Goal: Information Seeking & Learning: Learn about a topic

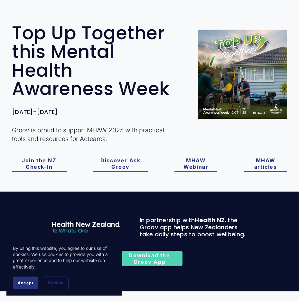
scroll to position [64, 0]
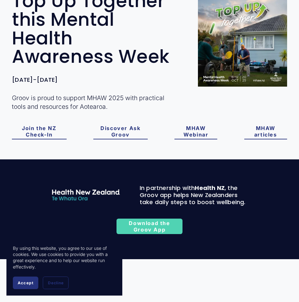
click at [42, 140] on link "Join the NZ Check-In" at bounding box center [39, 131] width 54 height 15
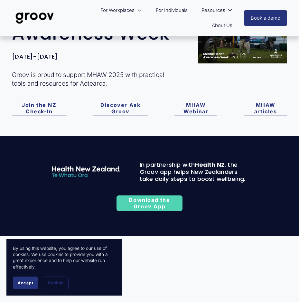
scroll to position [54, 0]
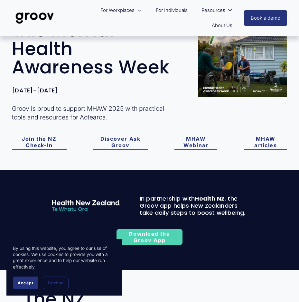
click at [121, 150] on link "Discover Ask Groov" at bounding box center [120, 142] width 54 height 15
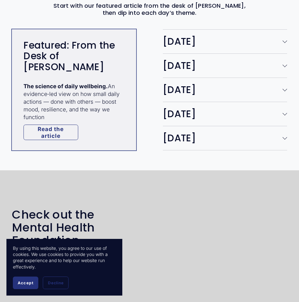
scroll to position [1041, 0]
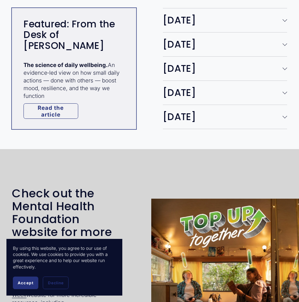
click at [184, 124] on span "[DATE]" at bounding box center [223, 117] width 120 height 14
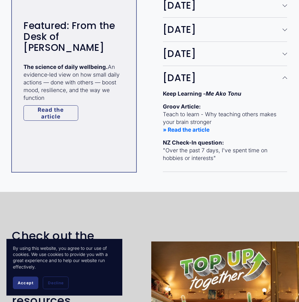
scroll to position [1106, 0]
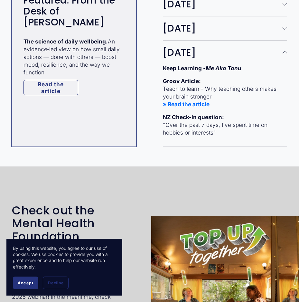
click at [200, 108] on strong "» Read the article" at bounding box center [186, 104] width 47 height 7
click at [287, 6] on div at bounding box center [285, 4] width 5 height 5
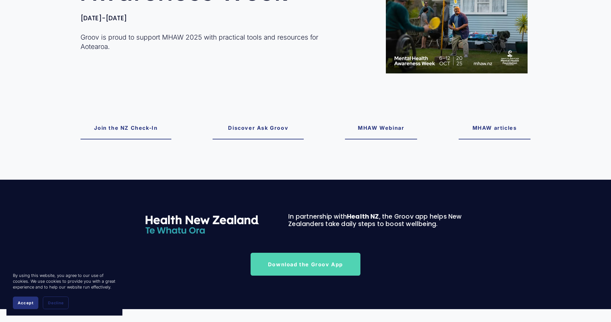
scroll to position [161, 0]
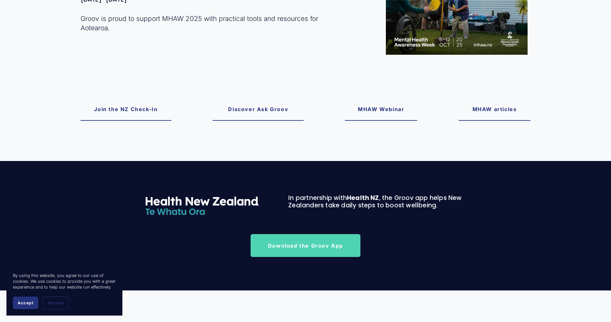
click at [506, 113] on link "MHAW articles" at bounding box center [495, 109] width 72 height 23
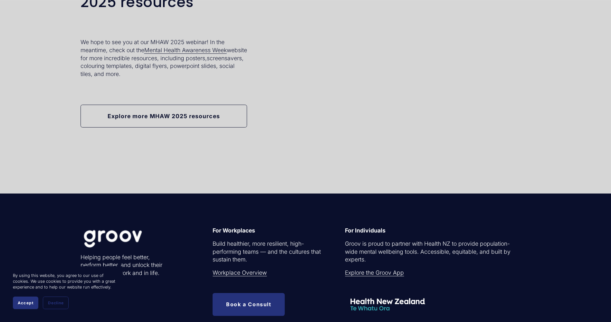
scroll to position [1662, 0]
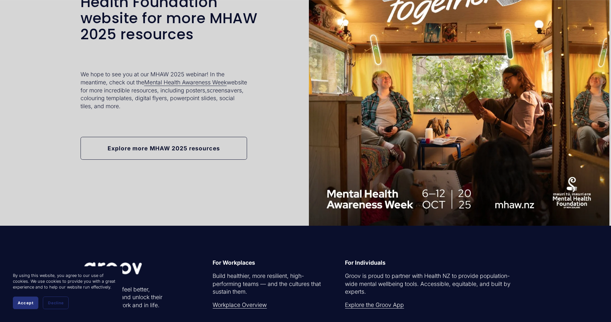
click at [162, 152] on link "Explore more MHAW 2025 resources" at bounding box center [164, 148] width 167 height 23
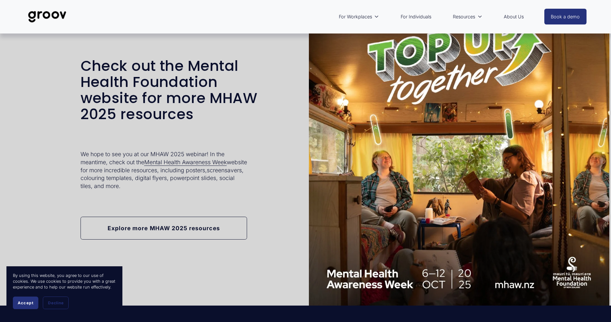
scroll to position [1575, 0]
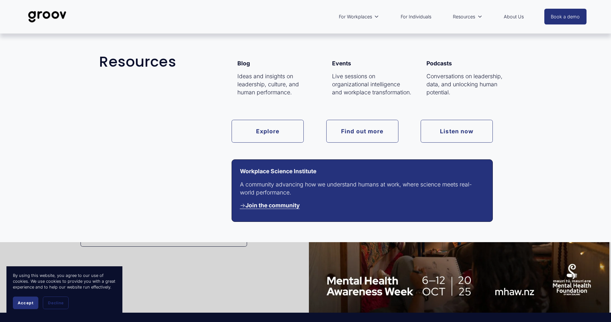
click at [468, 17] on span "Resources" at bounding box center [464, 17] width 22 height 8
click at [467, 18] on span "Resources" at bounding box center [464, 17] width 22 height 8
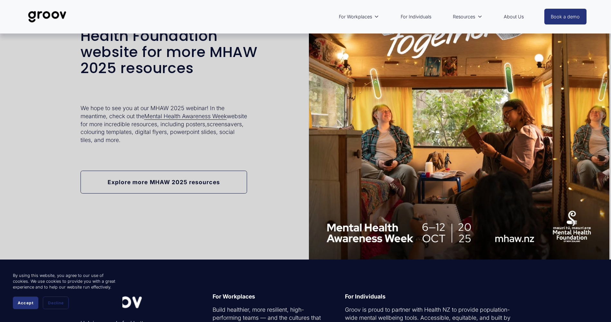
scroll to position [1639, 0]
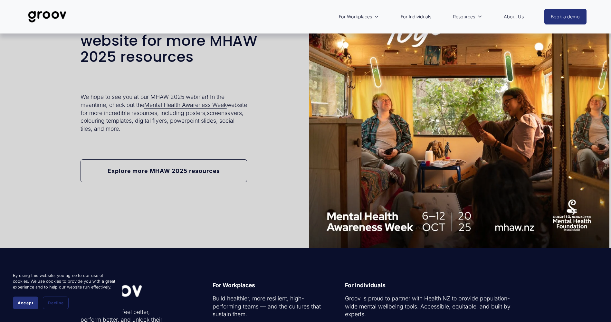
click at [474, 141] on div at bounding box center [459, 98] width 301 height 301
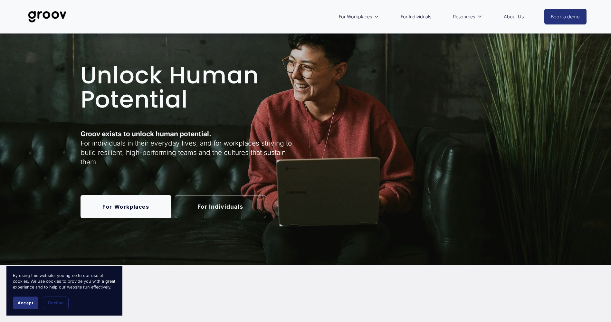
scroll to position [32, 0]
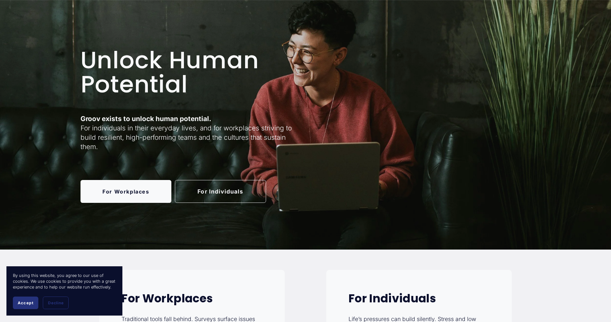
click at [145, 195] on link "For Workplaces" at bounding box center [126, 191] width 91 height 23
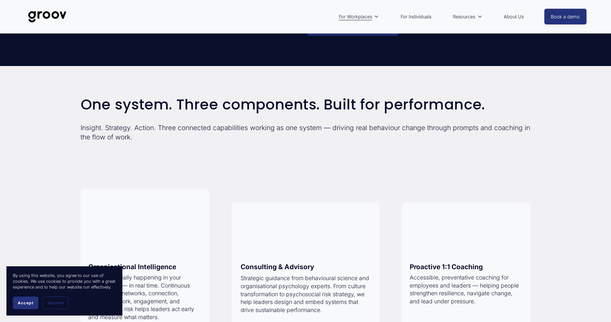
scroll to position [193, 0]
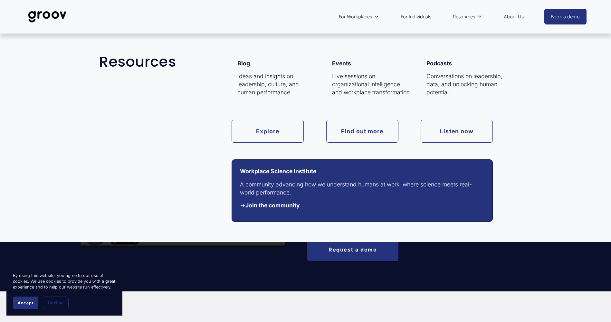
click at [474, 15] on span "Resources" at bounding box center [464, 17] width 22 height 8
click at [366, 134] on link "Find out more" at bounding box center [362, 131] width 72 height 23
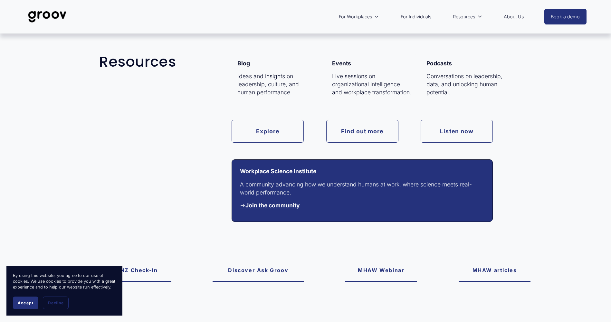
click at [462, 16] on span "Resources" at bounding box center [464, 17] width 22 height 8
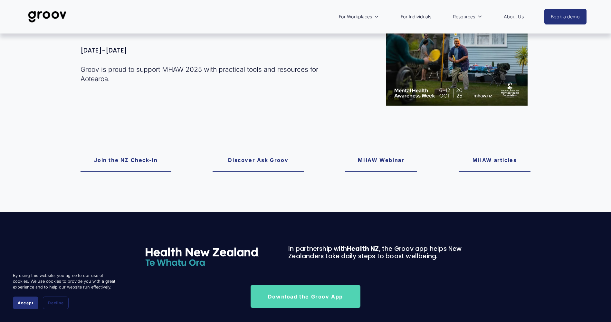
scroll to position [129, 0]
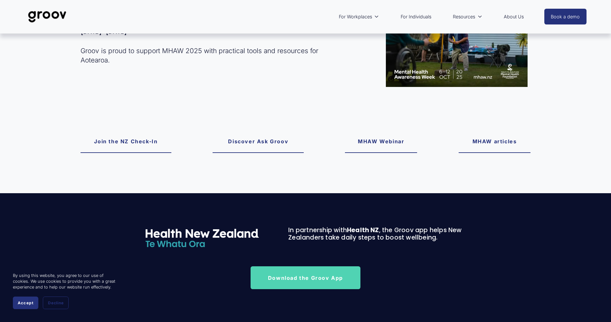
click at [139, 140] on link "Join the NZ Check-In" at bounding box center [126, 141] width 91 height 23
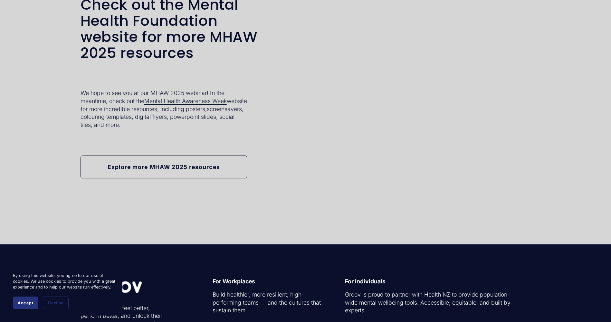
scroll to position [1645, 0]
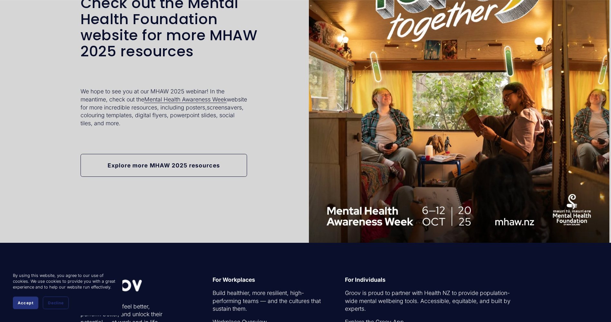
click at [200, 103] on span "Mental Health Awareness Week" at bounding box center [185, 99] width 82 height 7
